Goal: Task Accomplishment & Management: Manage account settings

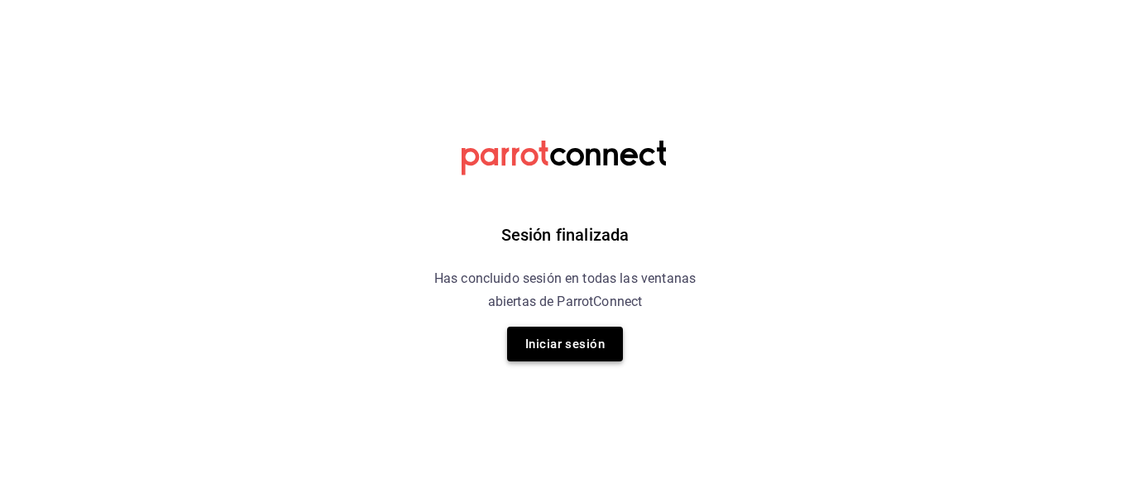
click at [581, 337] on button "Iniciar sesión" at bounding box center [565, 344] width 116 height 35
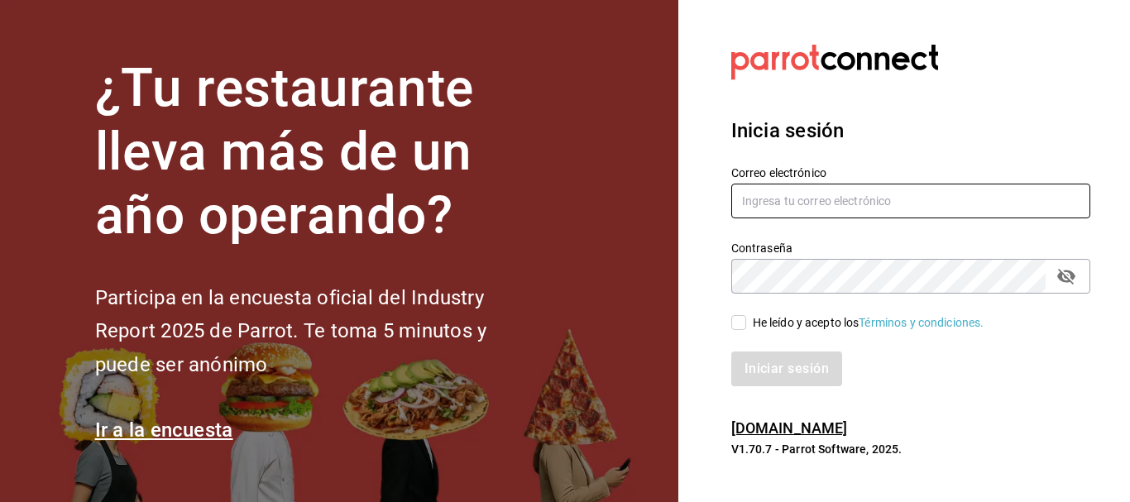
type input "jorge_reyes_c@hotmail.com"
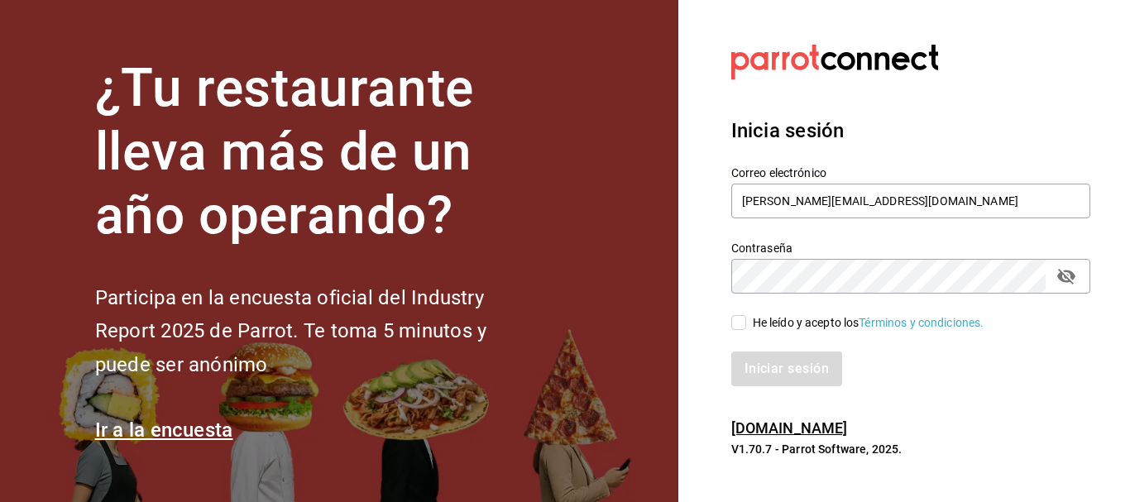
click at [739, 323] on input "He leído y acepto los Términos y condiciones." at bounding box center [738, 322] width 15 height 15
checkbox input "true"
click at [795, 371] on button "Iniciar sesión" at bounding box center [787, 369] width 113 height 35
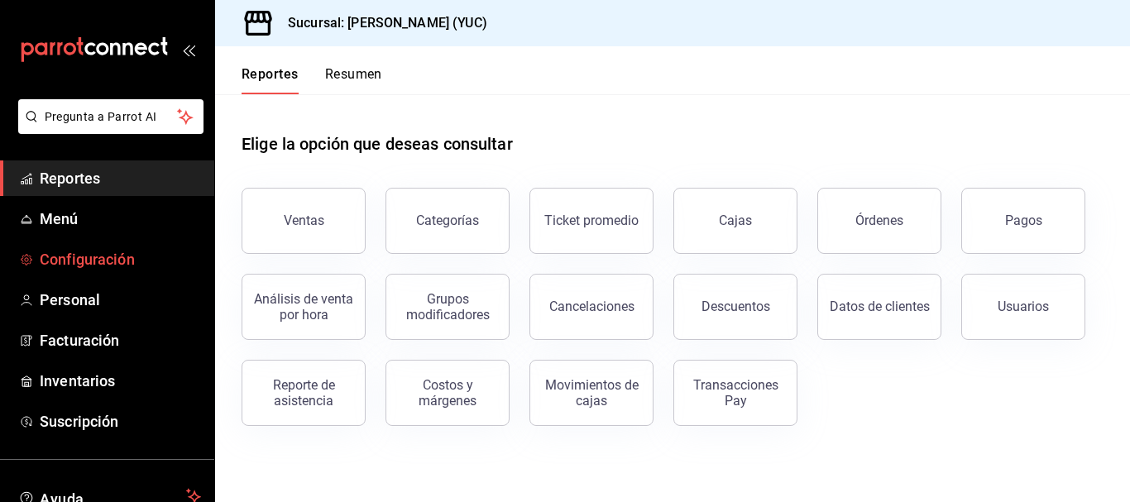
click at [86, 261] on span "Configuración" at bounding box center [120, 259] width 161 height 22
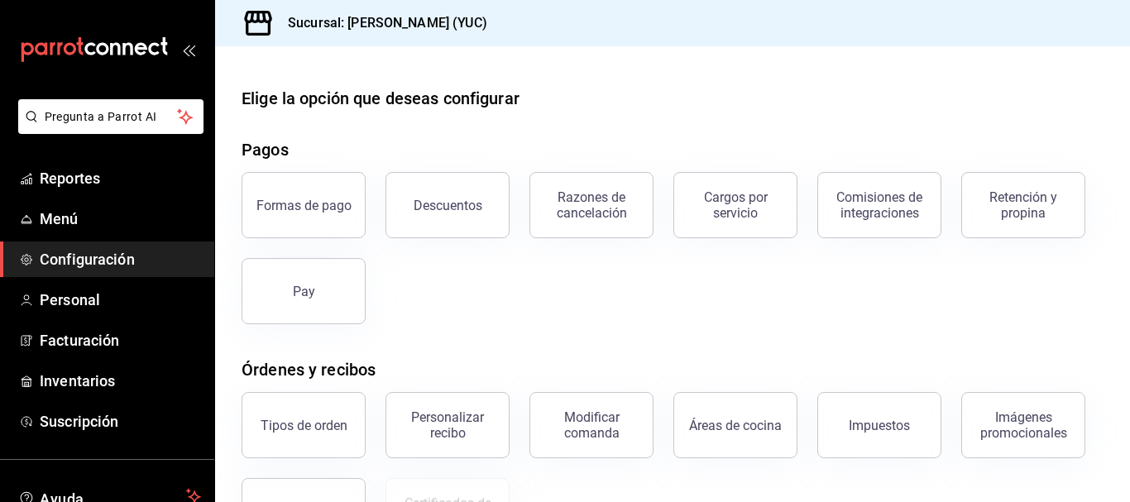
click at [459, 195] on button "Descuentos" at bounding box center [448, 205] width 124 height 66
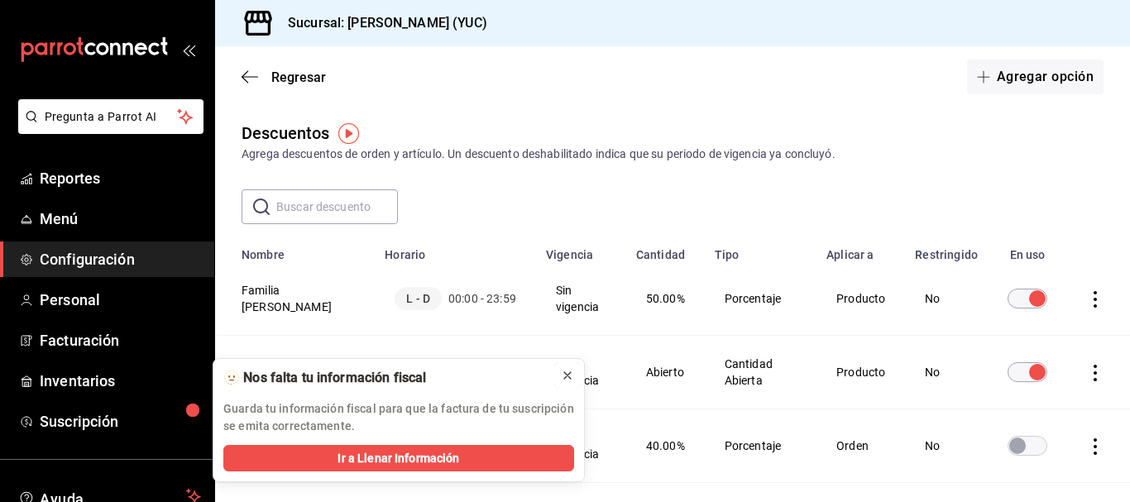
click at [568, 375] on icon at bounding box center [567, 375] width 7 height 7
